Goal: Task Accomplishment & Management: Complete application form

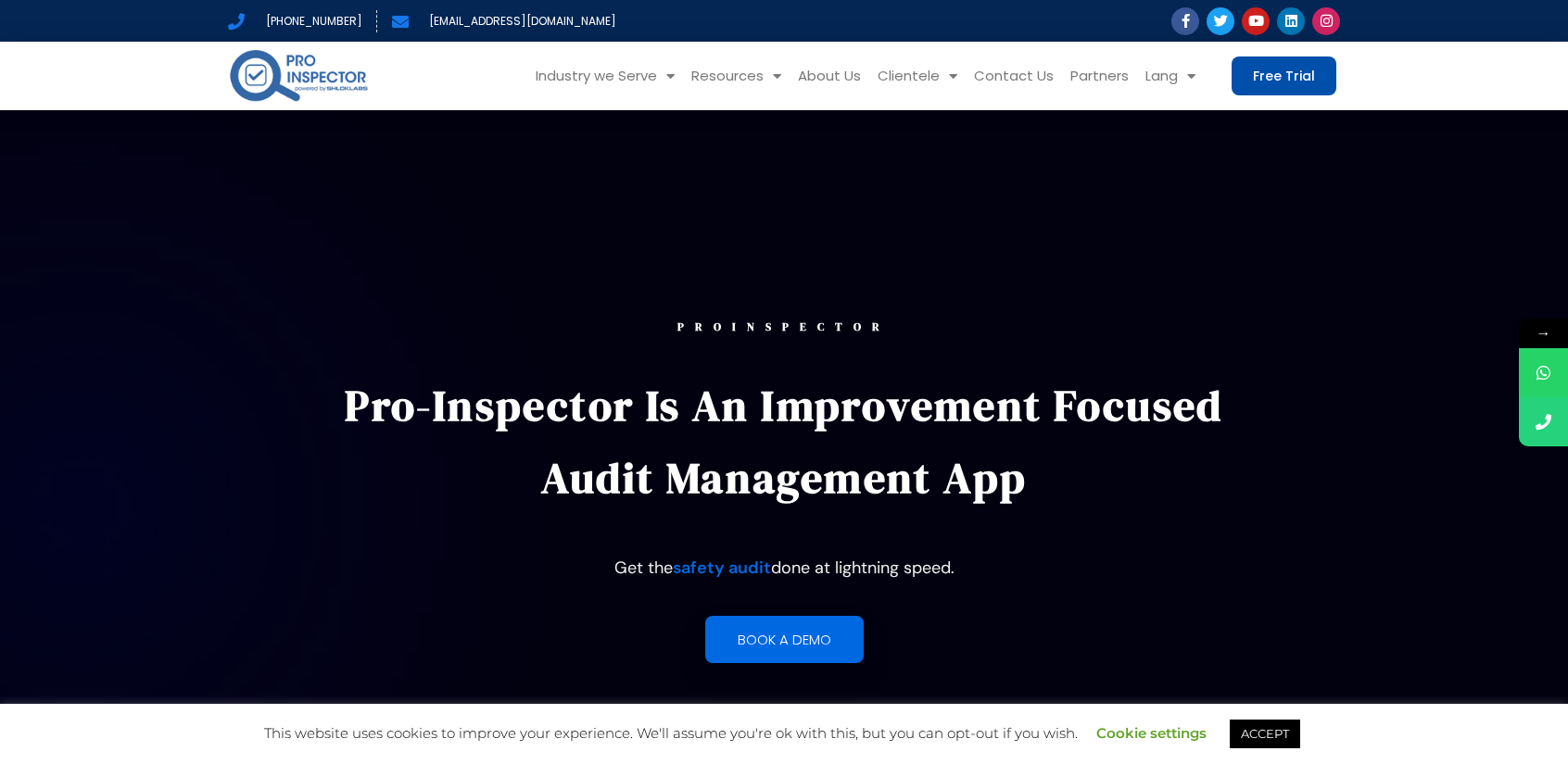
click at [1276, 66] on link "Free Trial" at bounding box center [1284, 76] width 105 height 39
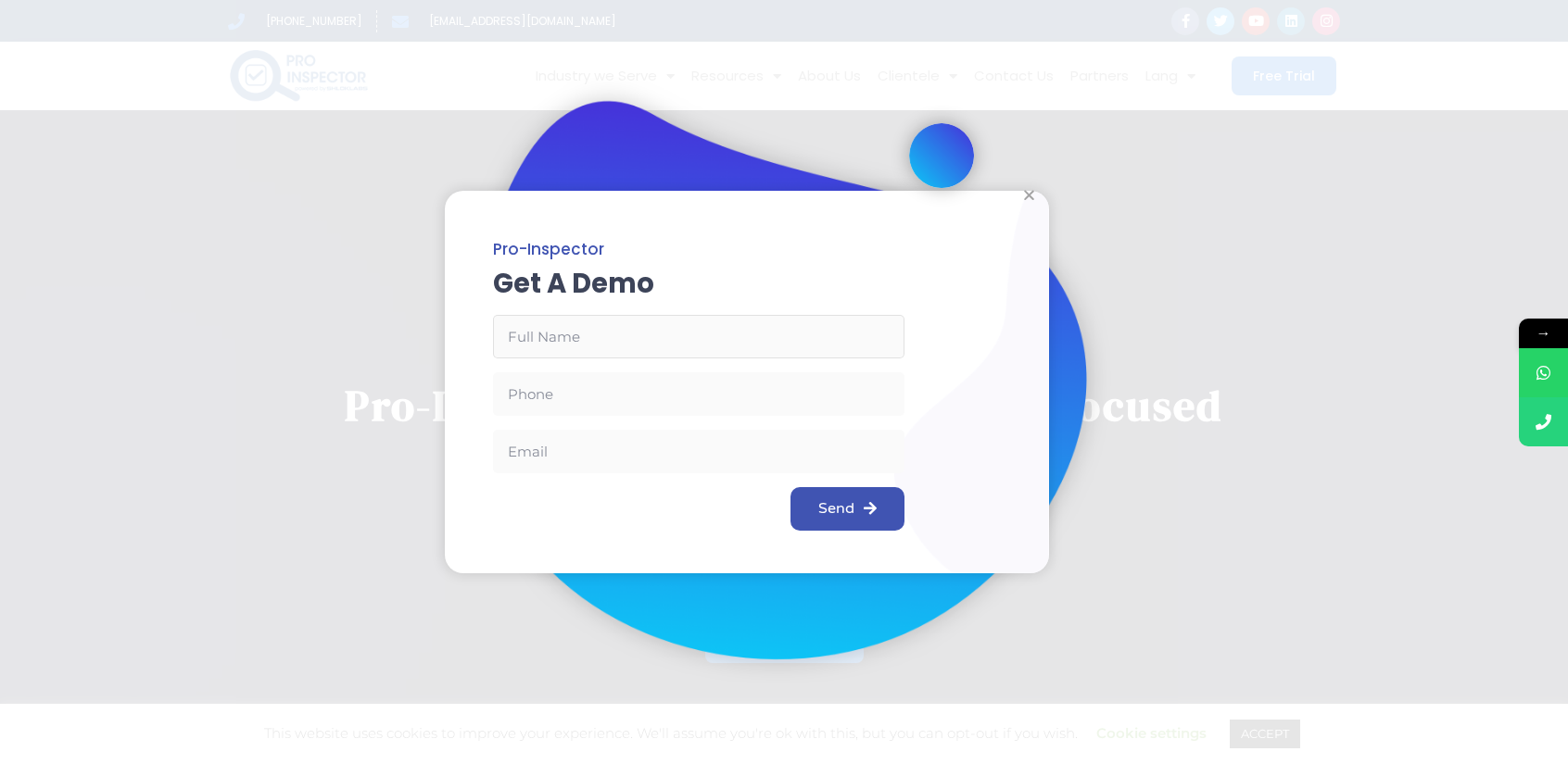
click at [625, 342] on input "Email Address" at bounding box center [698, 336] width 411 height 44
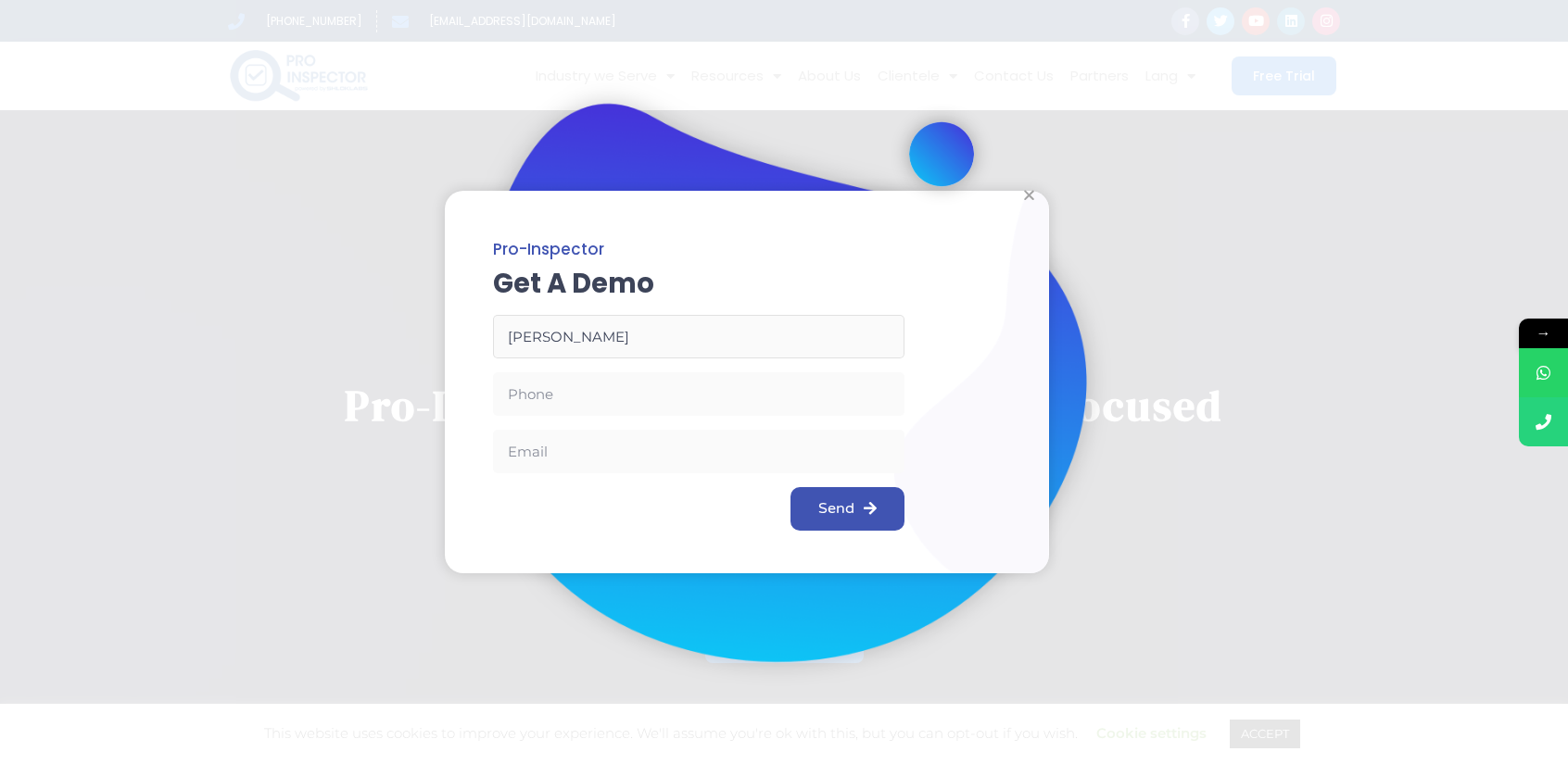
type input "[PERSON_NAME]"
click at [627, 403] on input "Phone" at bounding box center [698, 394] width 411 height 44
type input "9354637449"
click at [624, 434] on input "Email" at bounding box center [698, 451] width 411 height 44
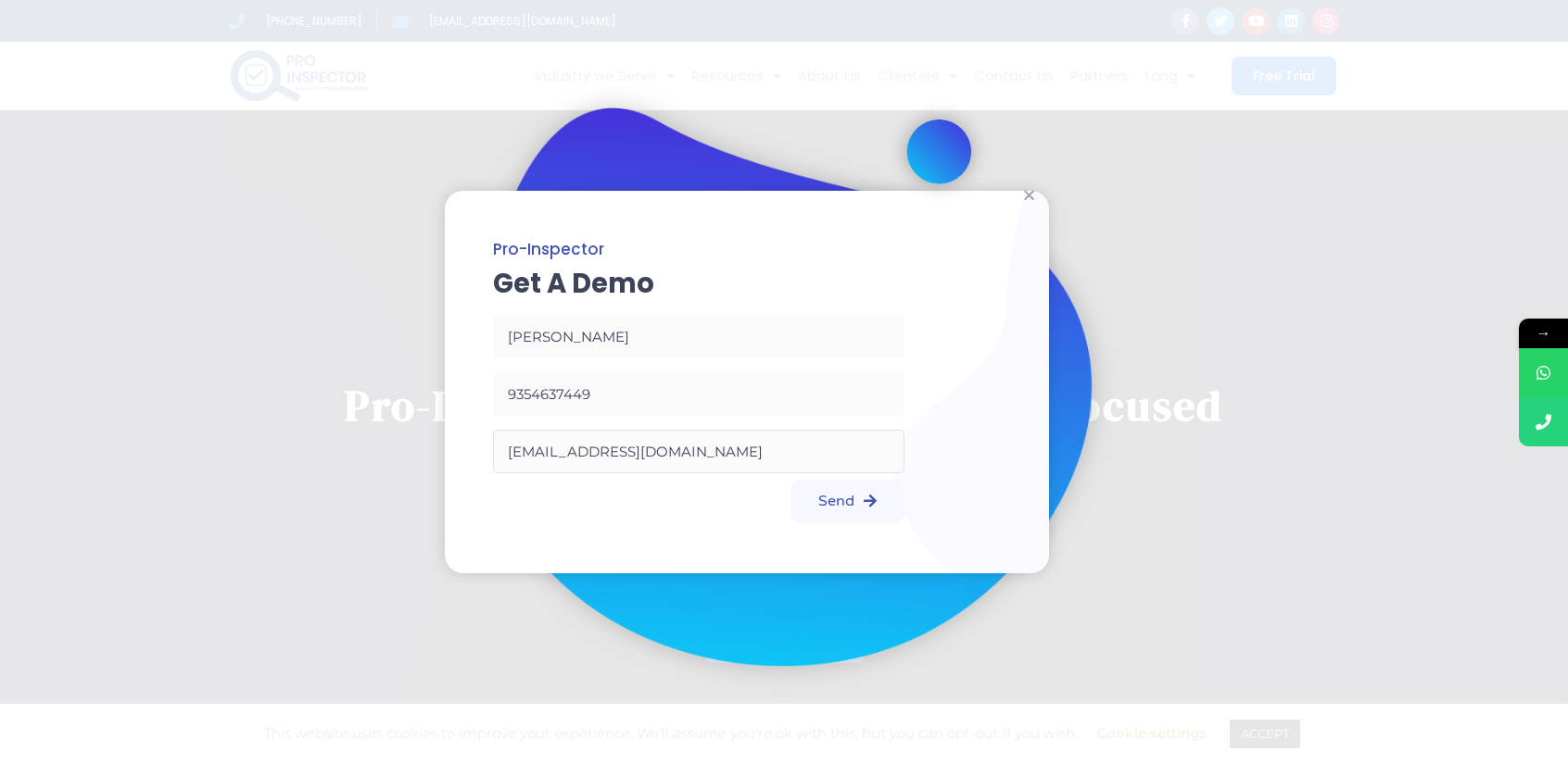
type input "[EMAIL_ADDRESS][DOMAIN_NAME]"
click at [843, 503] on span "Send" at bounding box center [836, 501] width 37 height 15
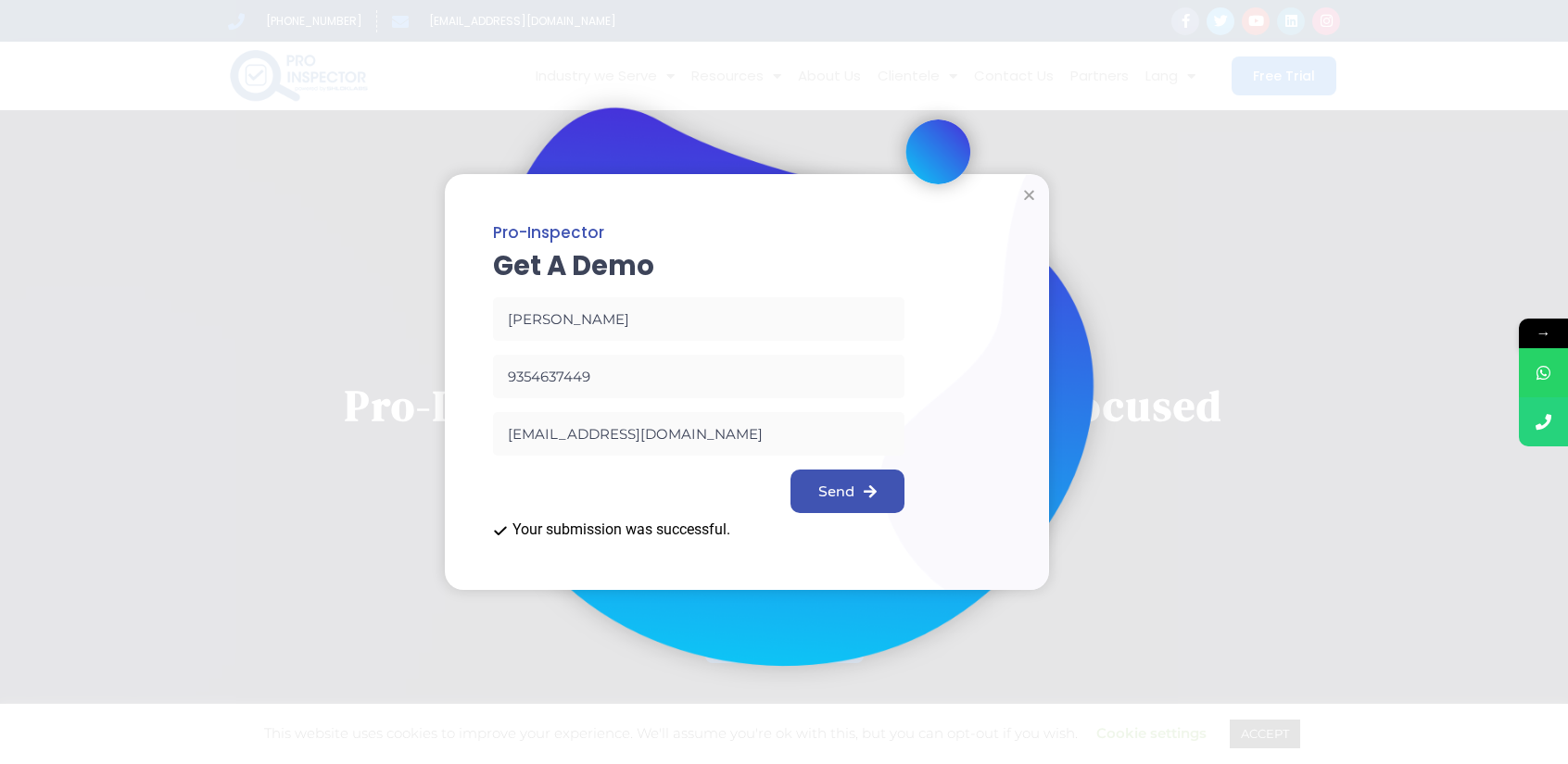
click at [921, 497] on div at bounding box center [747, 382] width 605 height 416
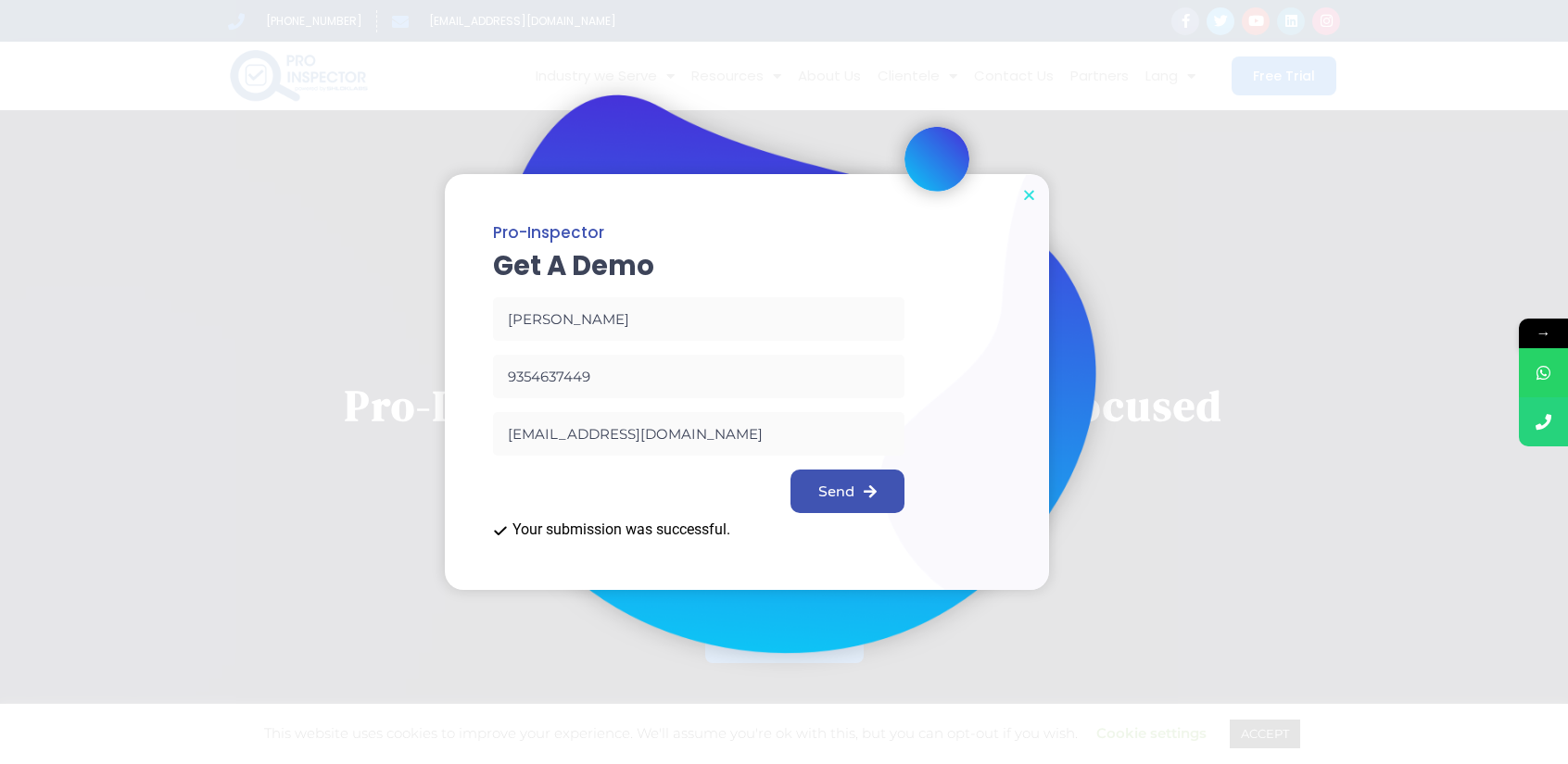
click at [1025, 198] on icon "Close" at bounding box center [1028, 195] width 14 height 14
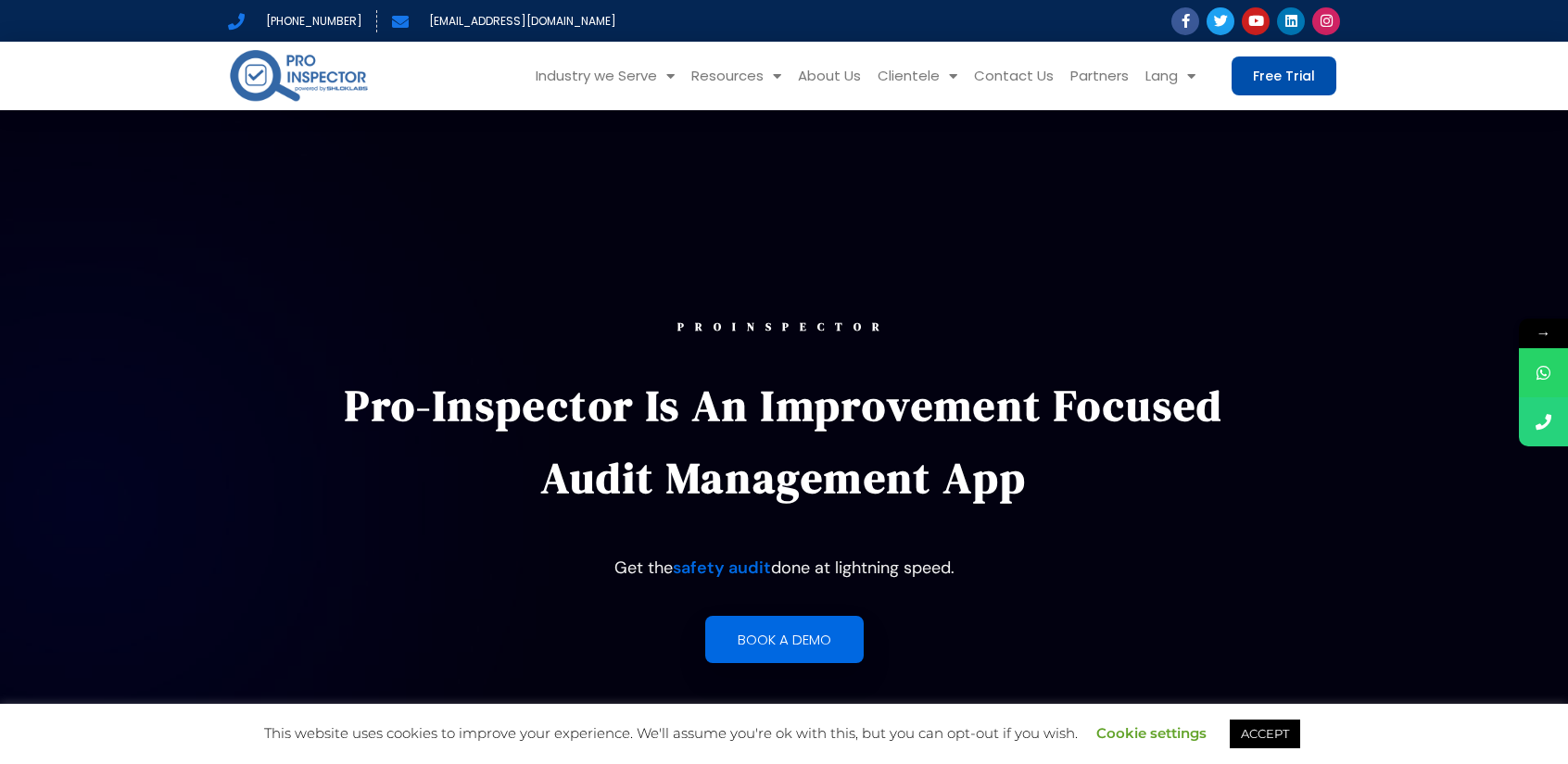
click at [1293, 77] on span "Free Trial" at bounding box center [1284, 76] width 62 height 13
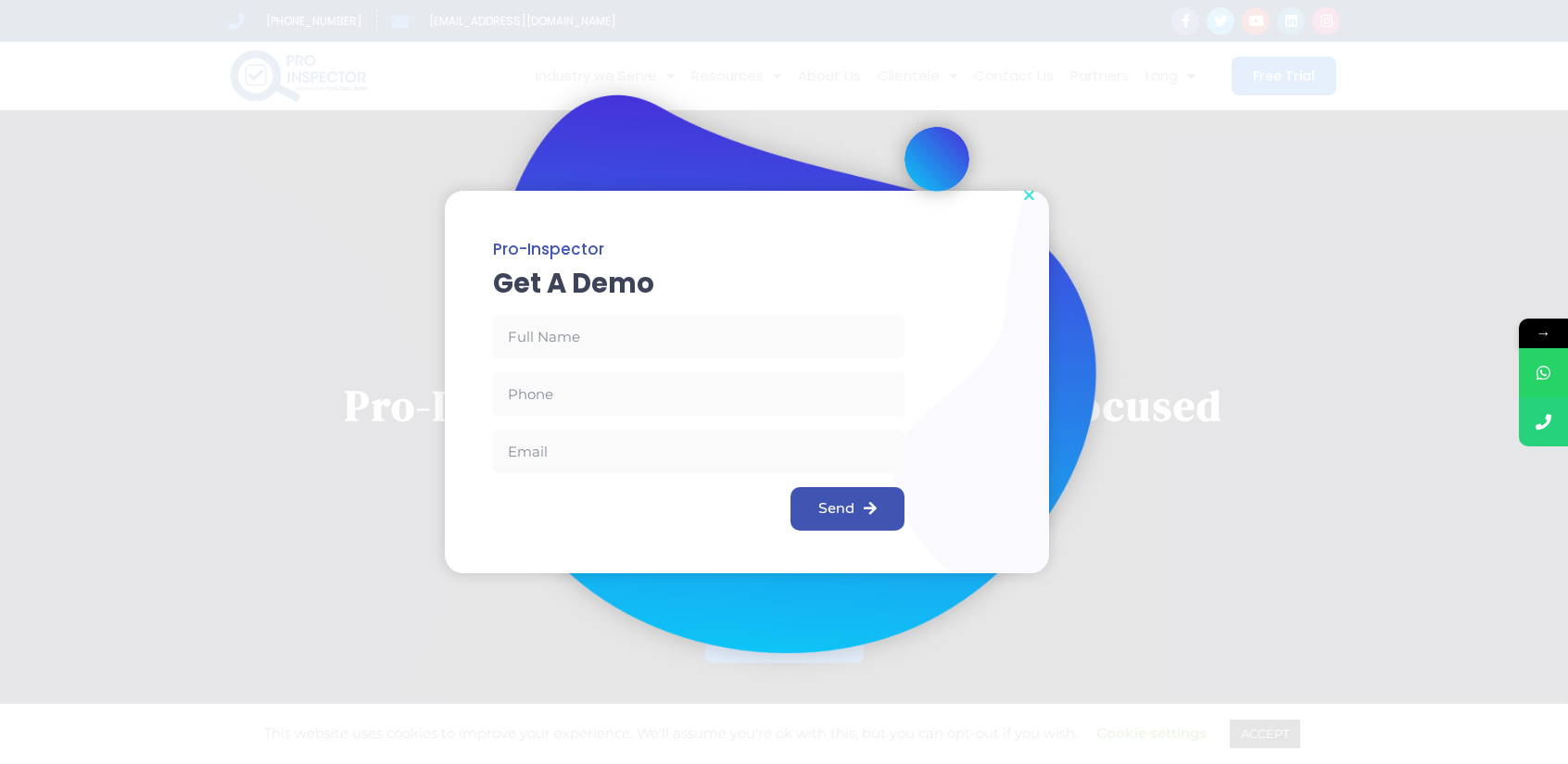
click at [1028, 198] on icon "Close" at bounding box center [1028, 195] width 14 height 14
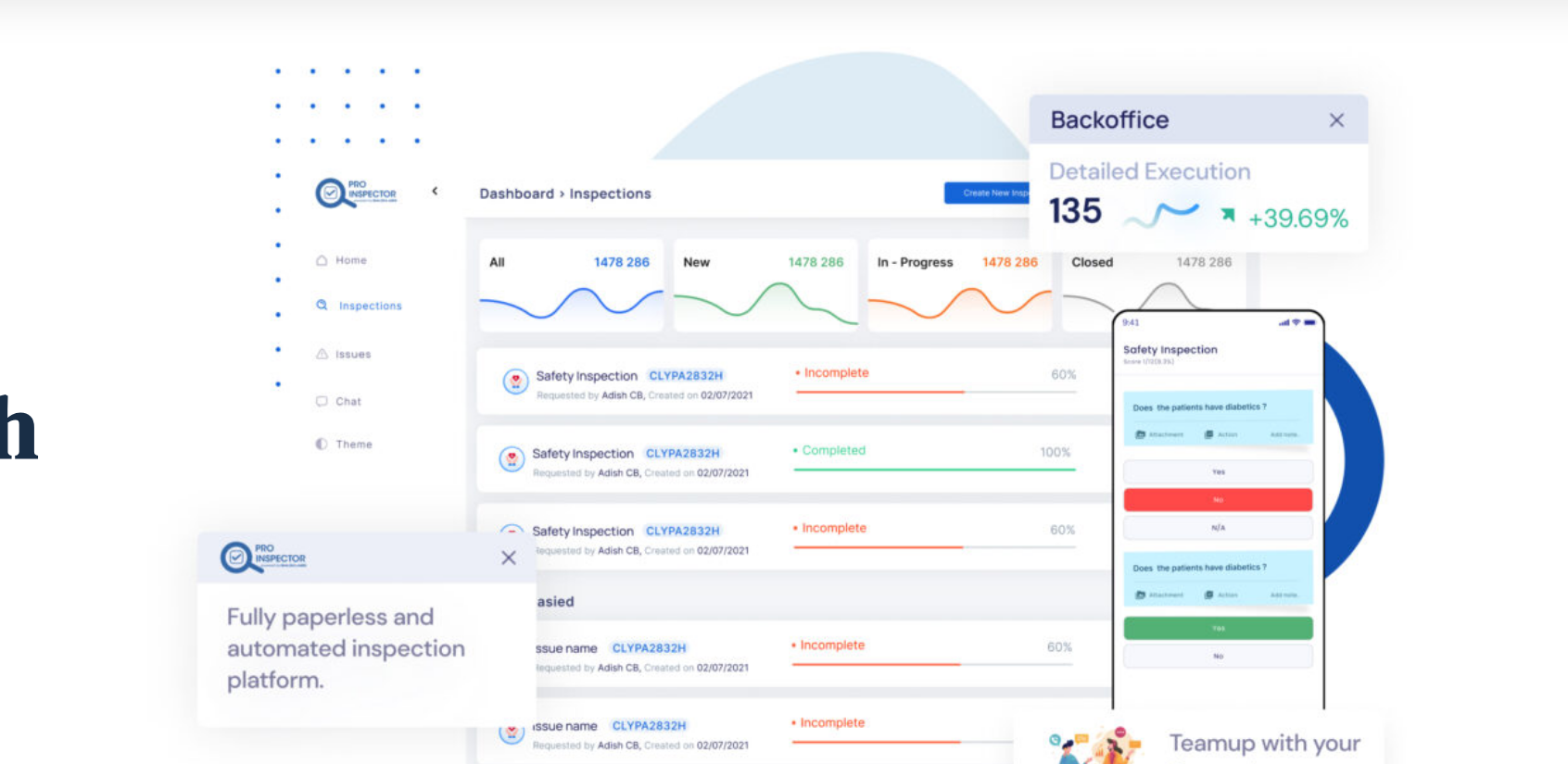
scroll to position [835, 0]
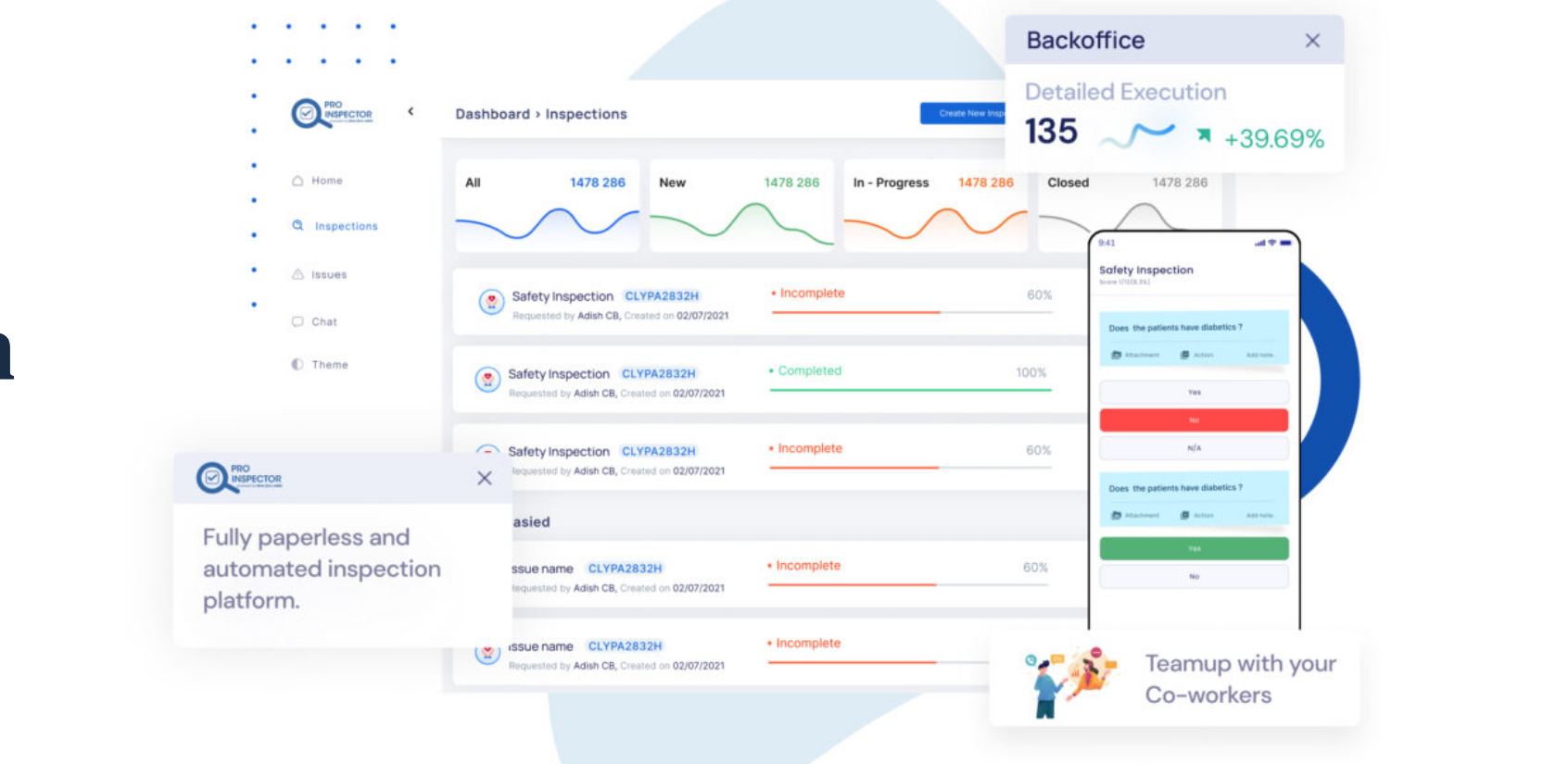
click at [1235, 156] on img at bounding box center [1053, 276] width 555 height 457
drag, startPoint x: 1235, startPoint y: 156, endPoint x: 1250, endPoint y: 73, distance: 84.3
click at [1250, 73] on img at bounding box center [1053, 276] width 555 height 457
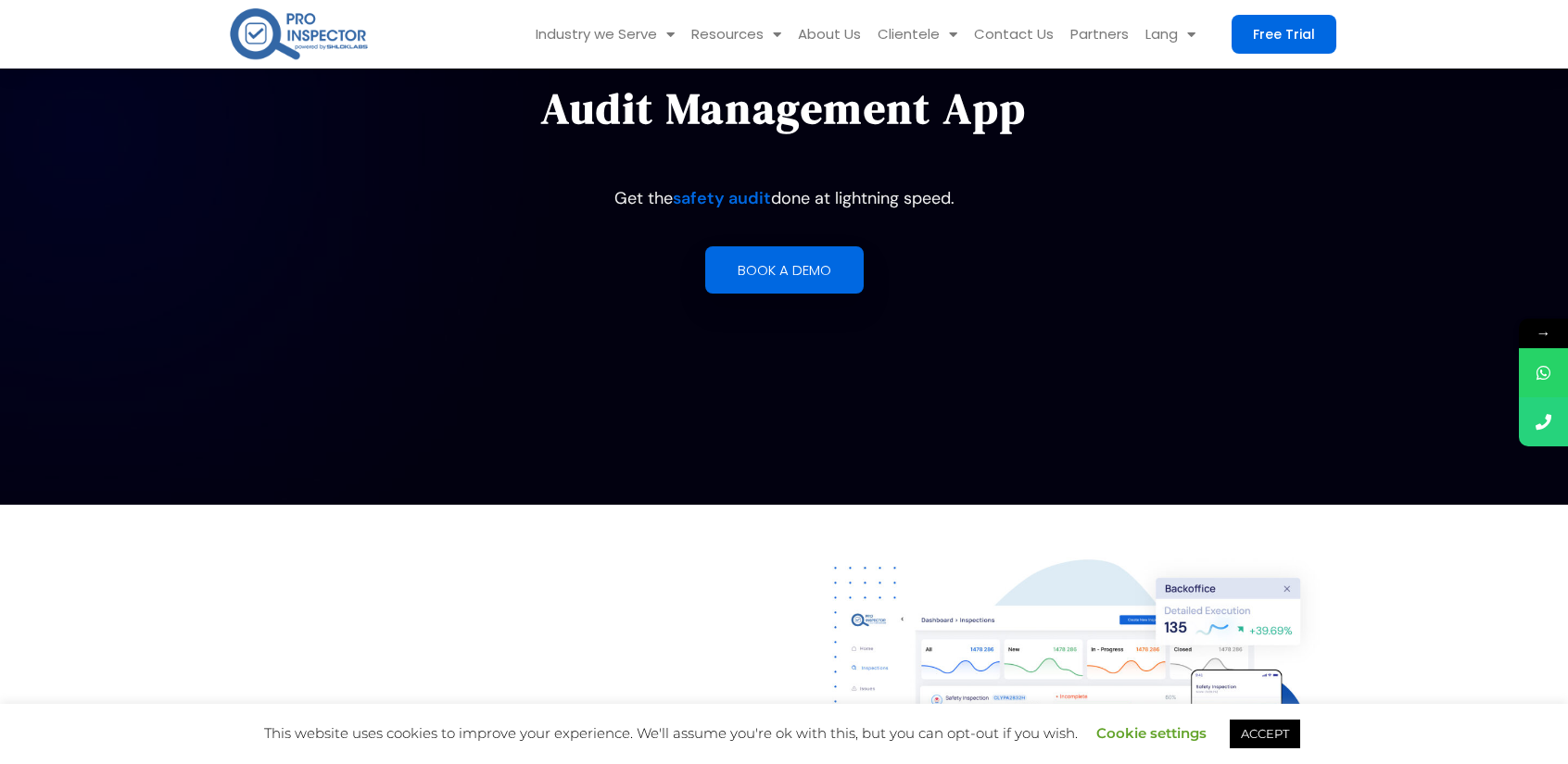
scroll to position [0, 0]
